Goal: Task Accomplishment & Management: Complete application form

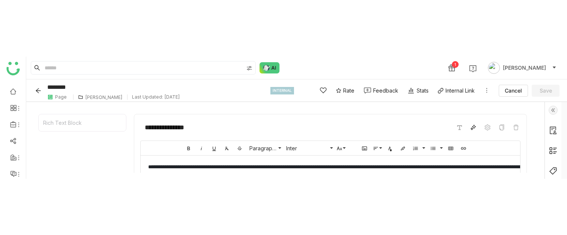
scroll to position [9, 0]
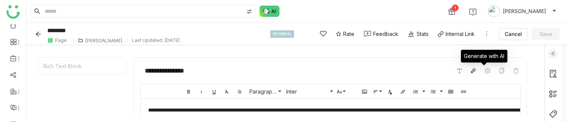
click at [476, 72] on icon at bounding box center [473, 71] width 6 height 6
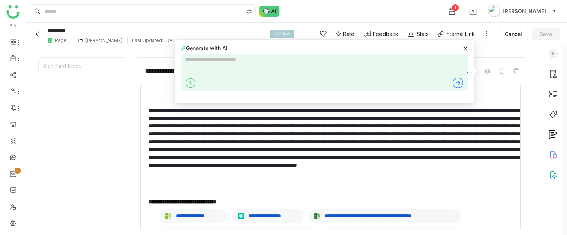
click at [229, 62] on textarea at bounding box center [324, 64] width 287 height 20
type textarea "****"
click at [465, 48] on icon at bounding box center [465, 48] width 4 height 4
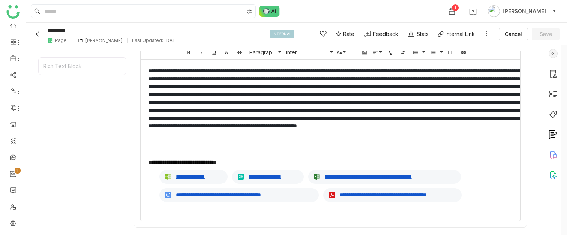
scroll to position [60, 0]
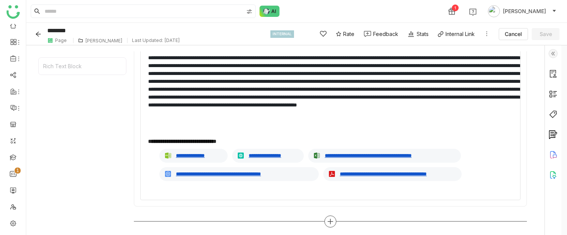
click at [336, 122] on div at bounding box center [330, 222] width 12 height 12
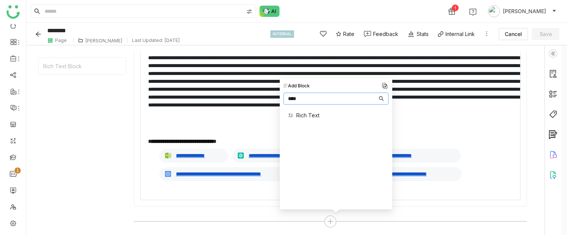
type input "****"
click at [318, 119] on span "Rich Text" at bounding box center [307, 115] width 23 height 8
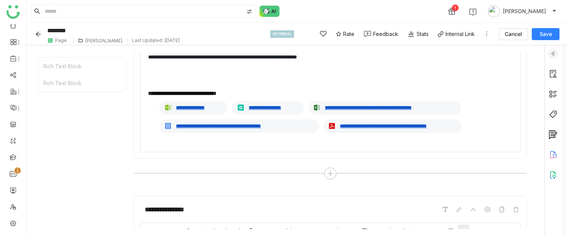
scroll to position [113, 0]
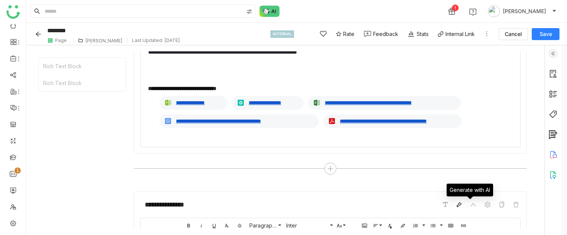
click at [462, 122] on icon at bounding box center [459, 205] width 6 height 6
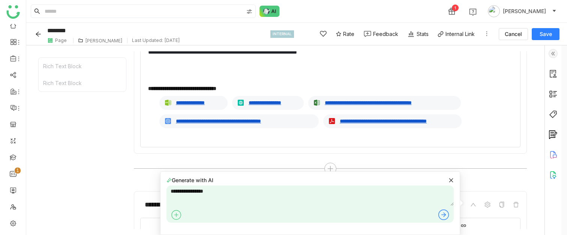
type textarea "**********"
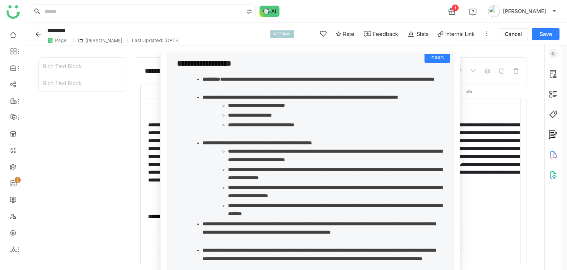
scroll to position [0, 0]
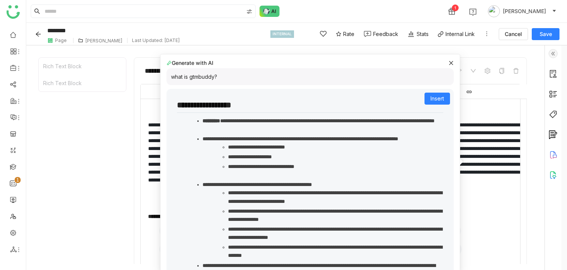
click at [451, 64] on icon at bounding box center [451, 62] width 5 height 5
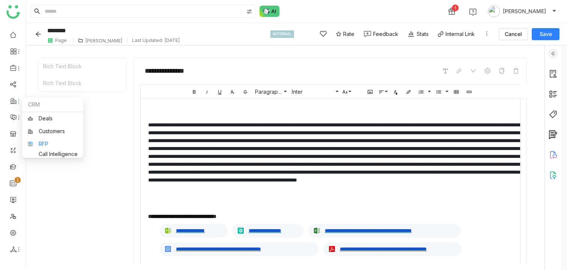
click at [62, 122] on link "RFP" at bounding box center [53, 143] width 50 height 5
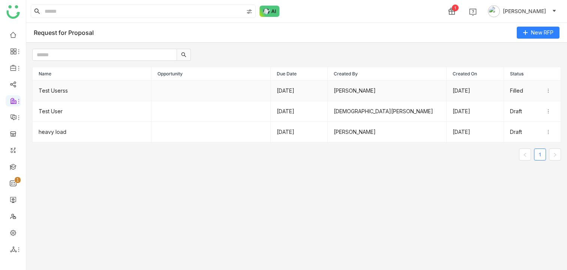
click at [130, 96] on td "Test Userss" at bounding box center [92, 91] width 119 height 21
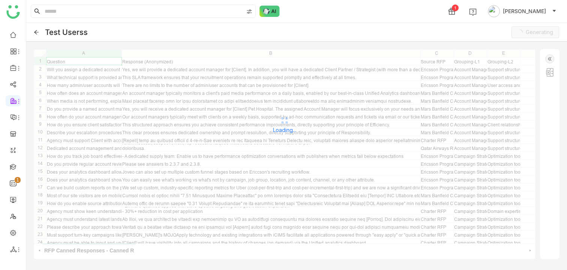
click at [546, 59] on img at bounding box center [549, 58] width 9 height 9
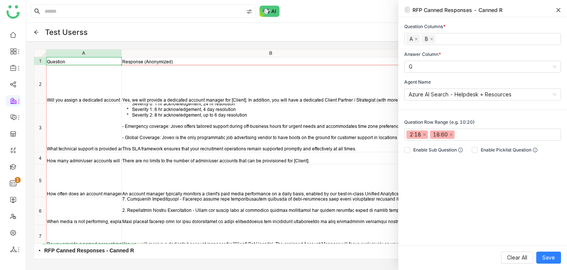
click at [347, 54] on div "B" at bounding box center [271, 53] width 298 height 6
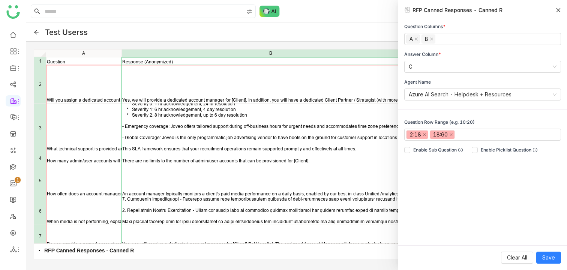
click at [559, 9] on icon at bounding box center [559, 10] width 4 height 4
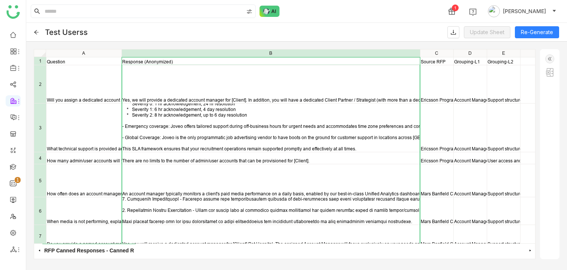
click at [37, 32] on icon at bounding box center [36, 32] width 5 height 5
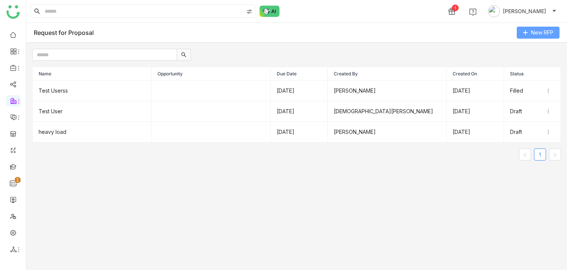
click at [536, 30] on span "New RFP" at bounding box center [542, 33] width 23 height 8
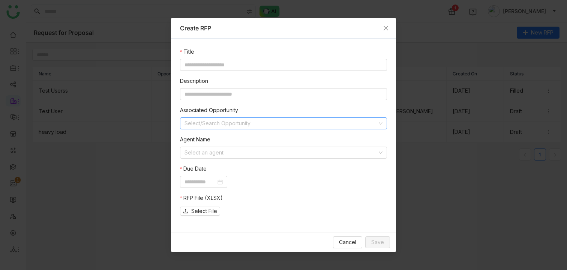
click at [249, 122] on input at bounding box center [281, 123] width 193 height 11
type input "***"
